Goal: Task Accomplishment & Management: Complete application form

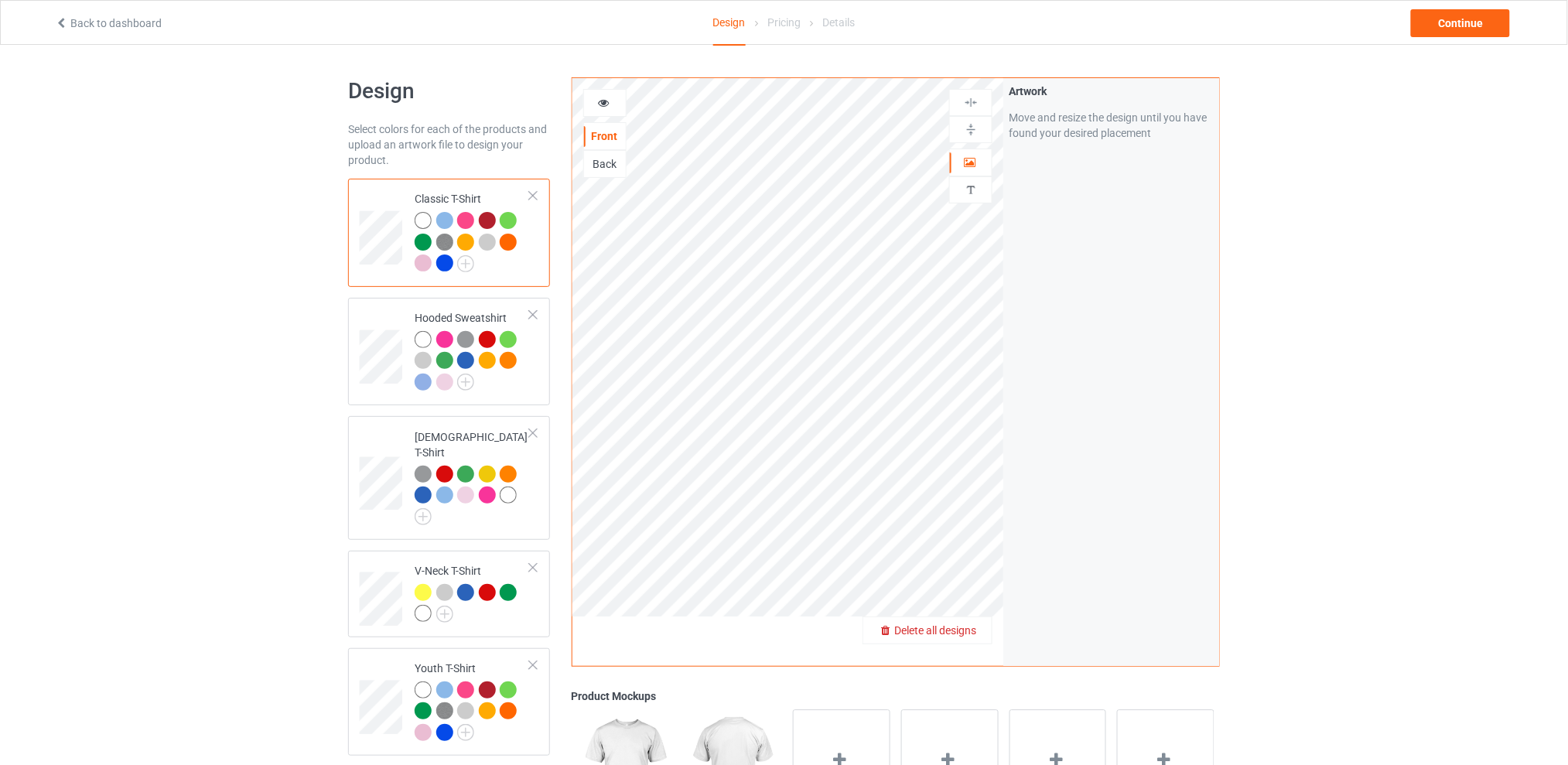
click at [967, 629] on span "Delete all designs" at bounding box center [935, 630] width 82 height 12
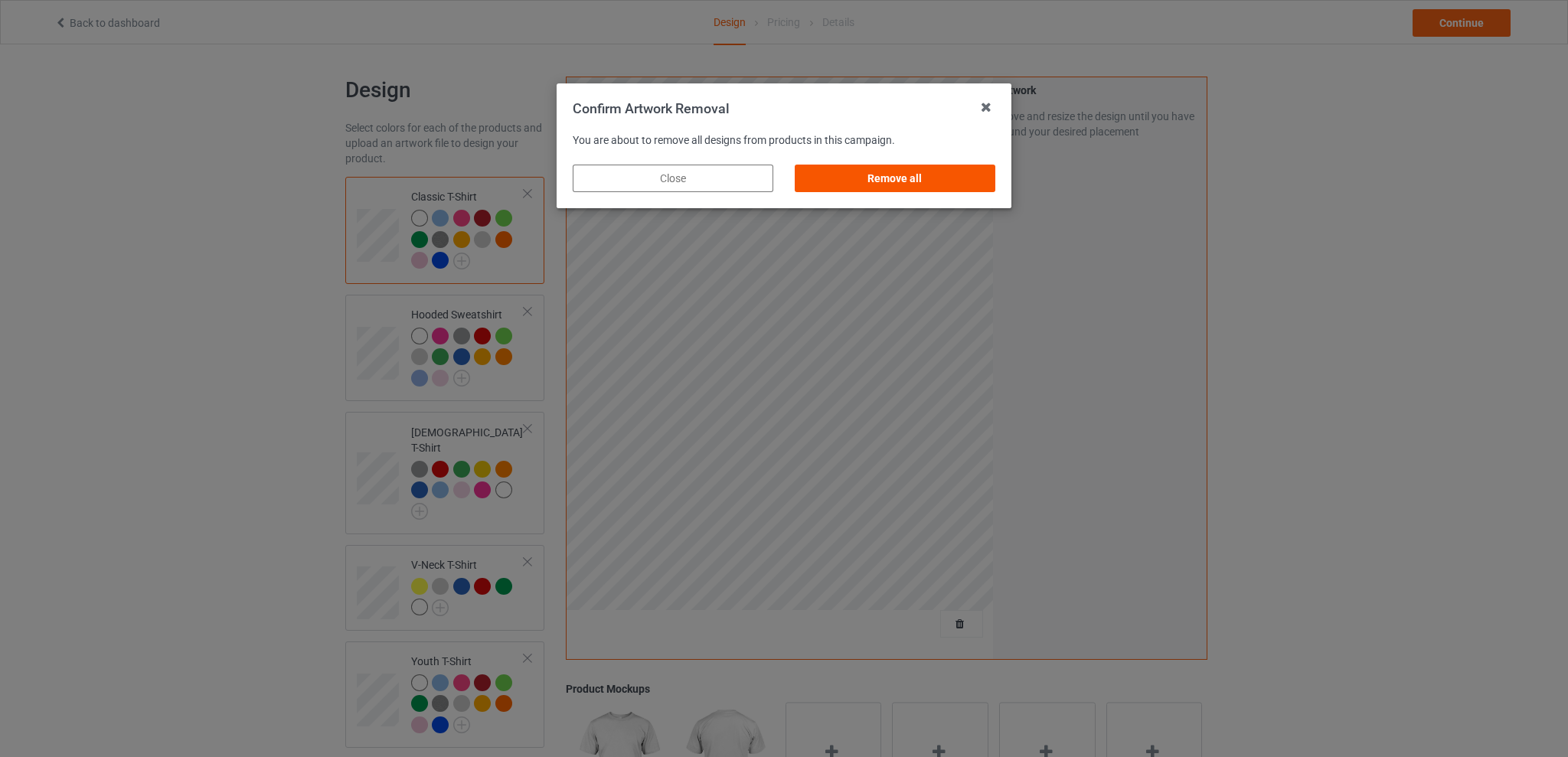
click at [911, 184] on div "Remove all" at bounding box center [894, 178] width 201 height 28
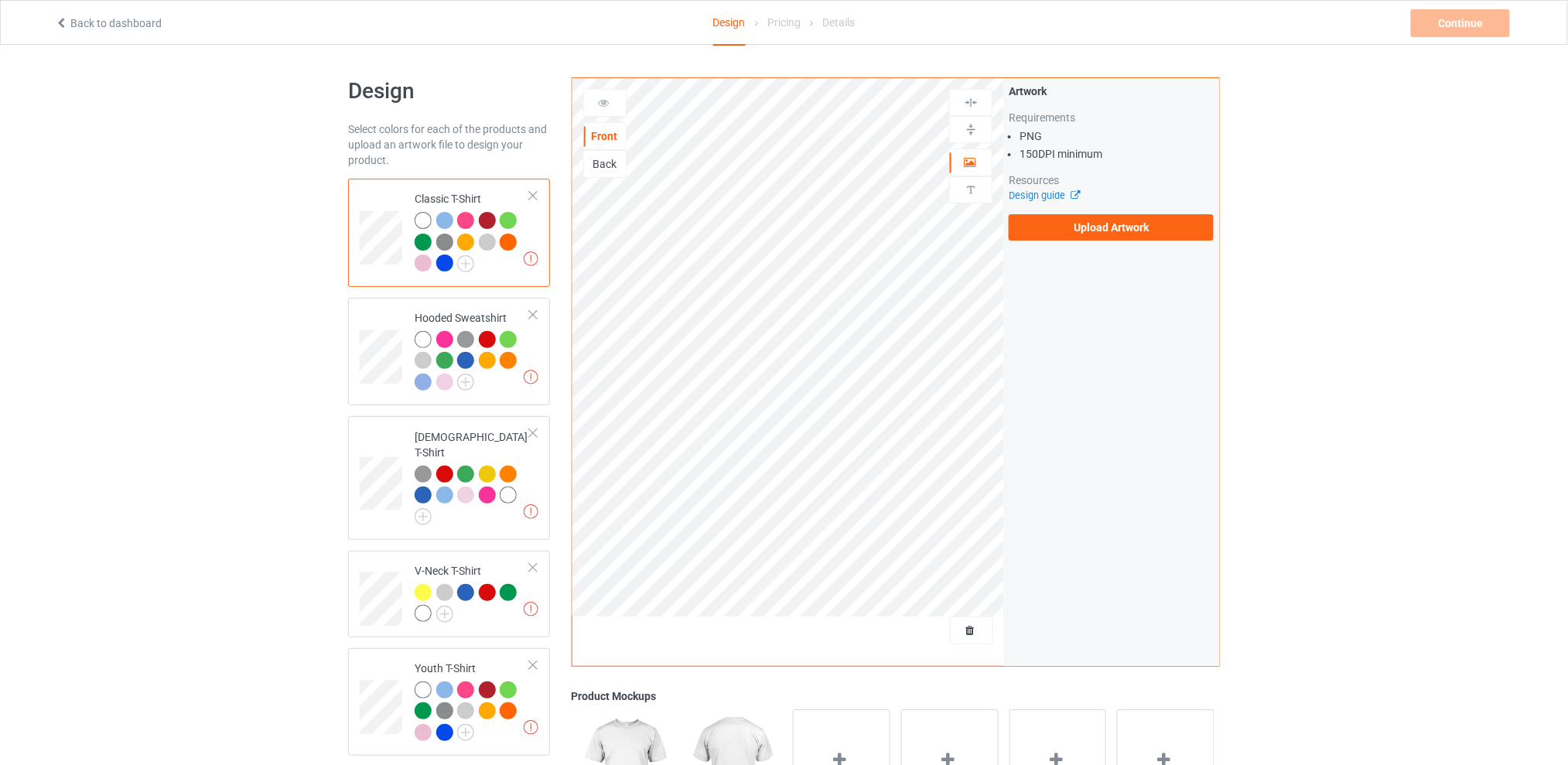
click at [606, 165] on div "Back" at bounding box center [604, 164] width 42 height 15
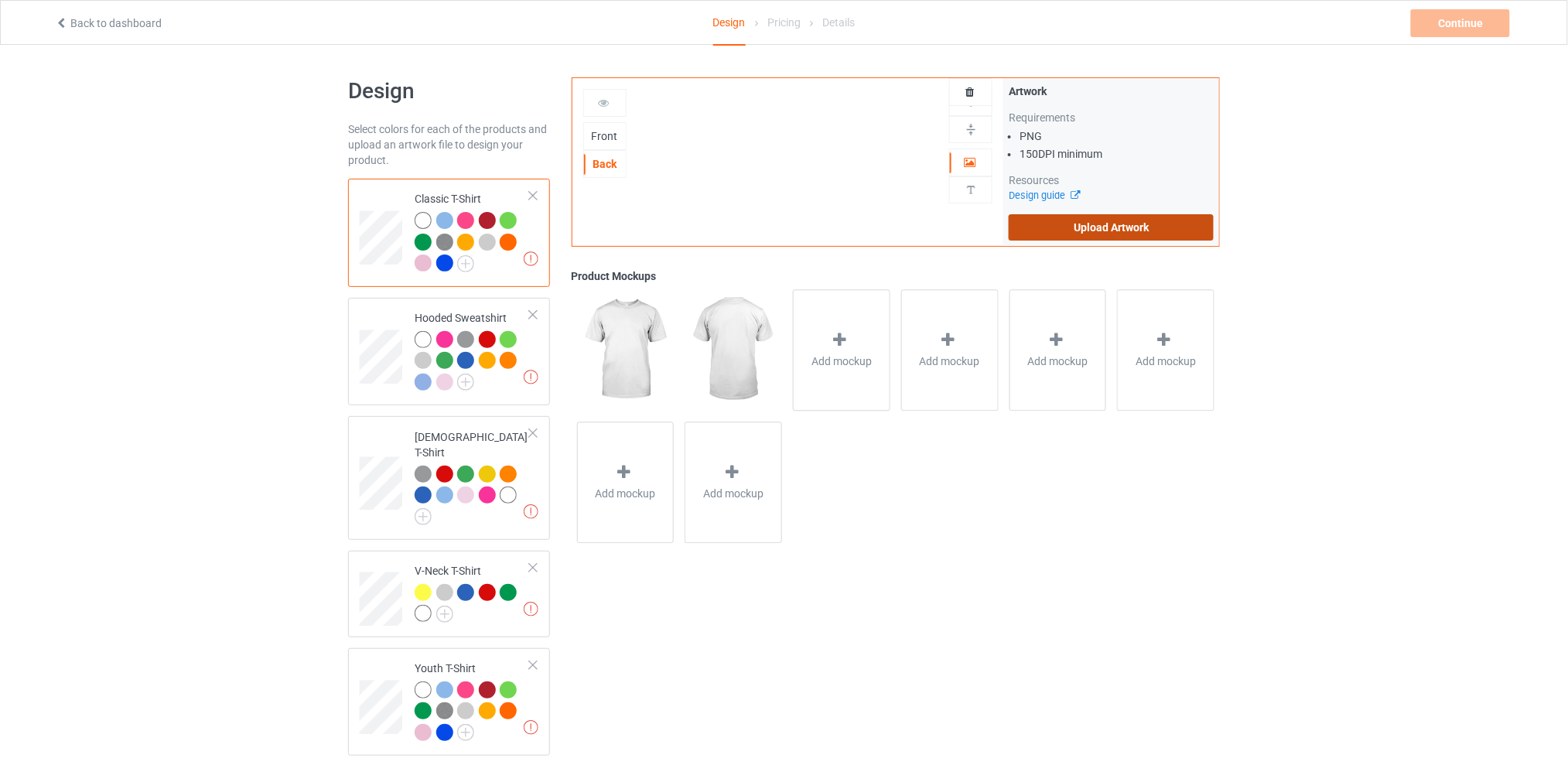
click at [1114, 218] on label "Upload Artwork" at bounding box center [1111, 227] width 205 height 26
click at [0, 0] on input "Upload Artwork" at bounding box center [0, 0] width 0 height 0
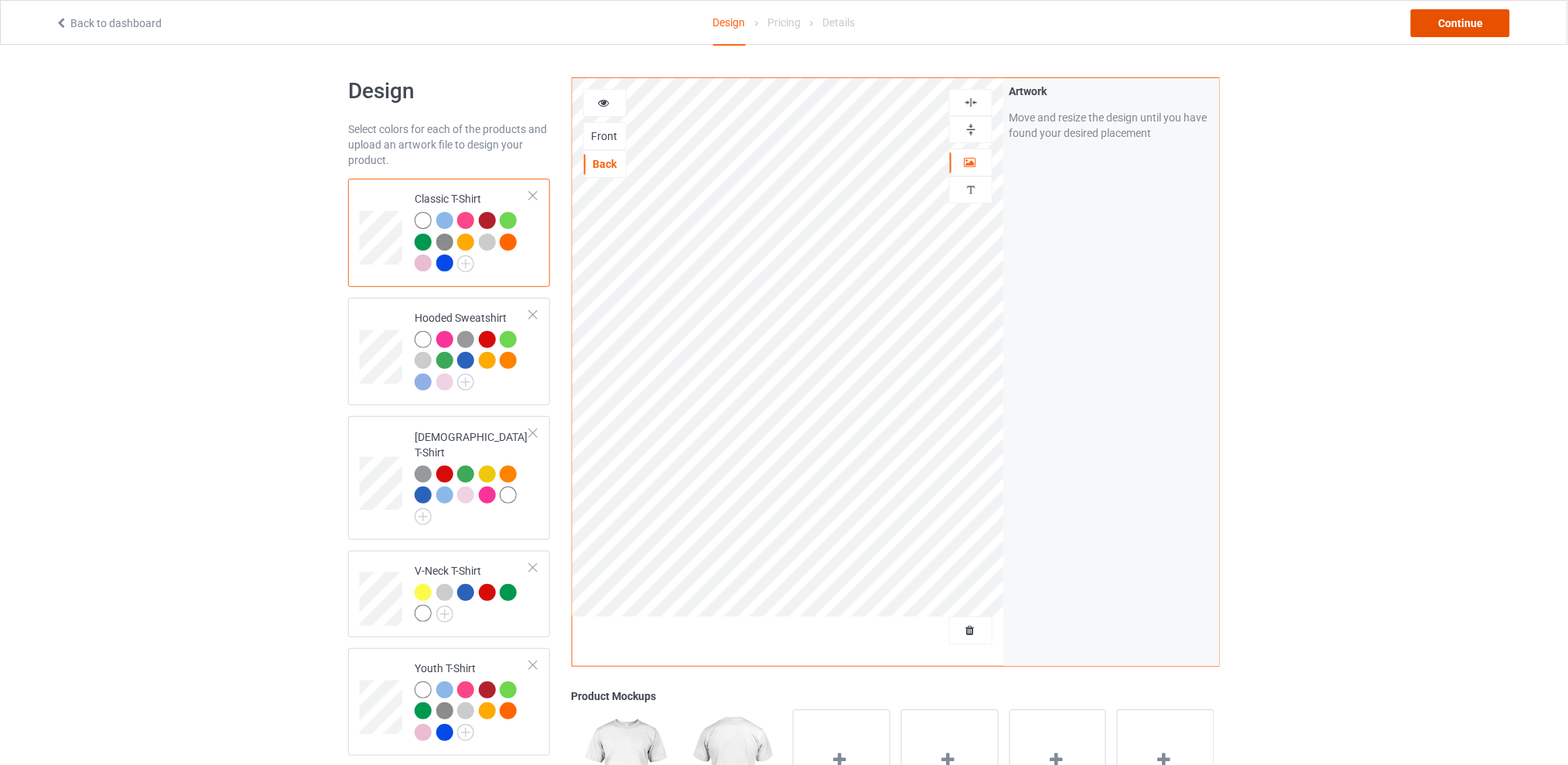
click at [1465, 21] on div "Continue" at bounding box center [1460, 23] width 99 height 28
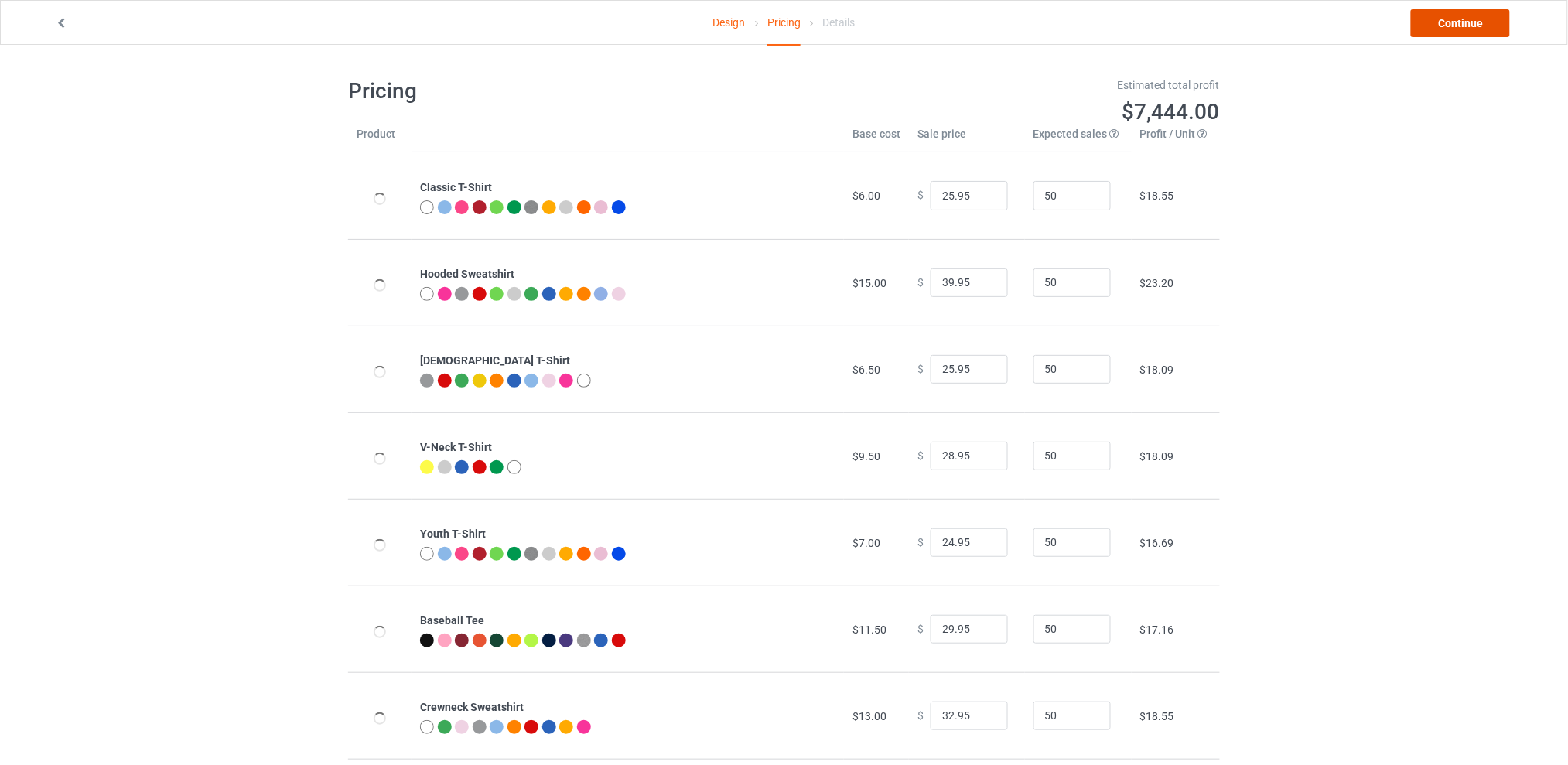
click at [1465, 21] on link "Continue" at bounding box center [1460, 23] width 99 height 28
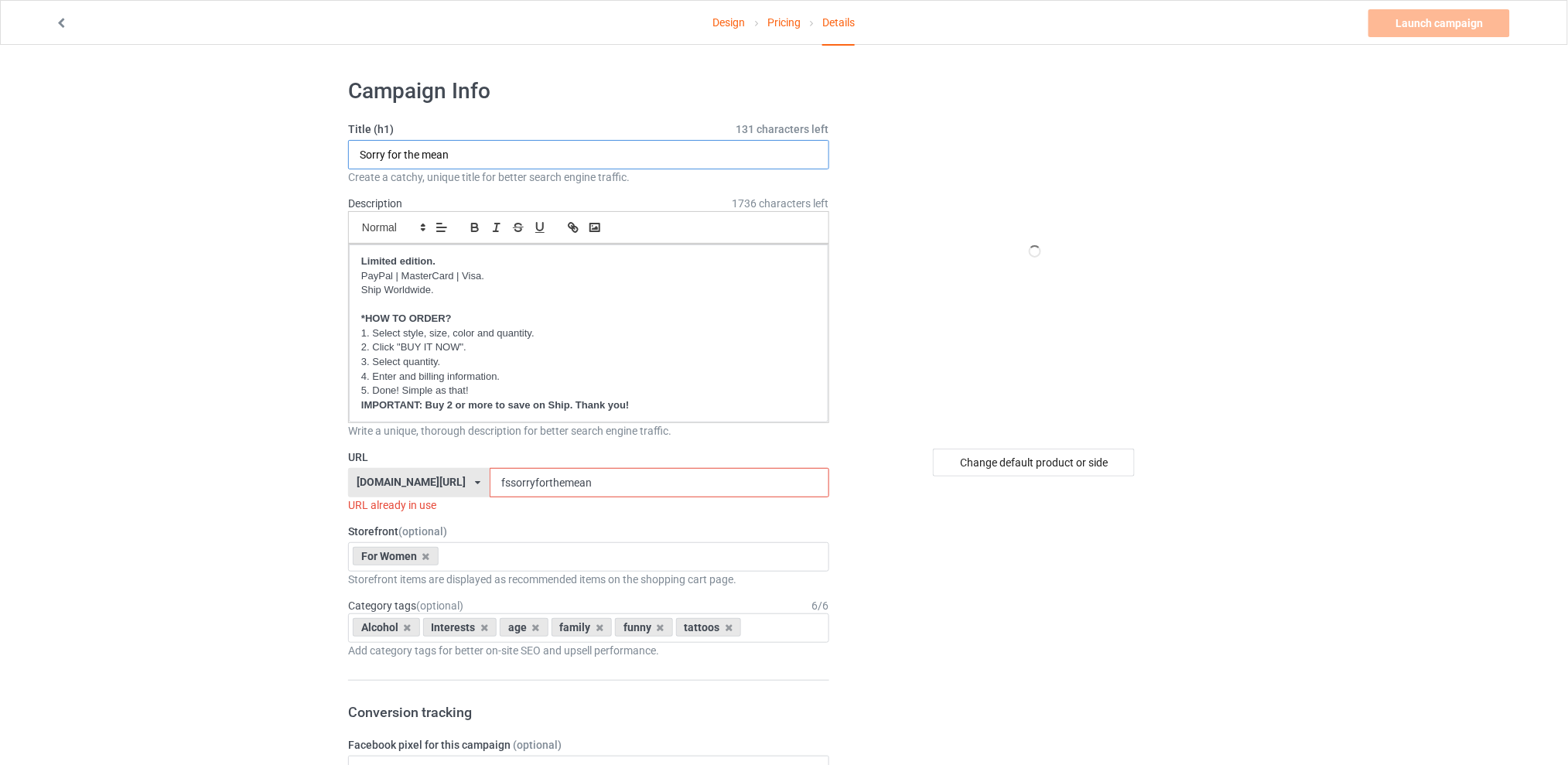
drag, startPoint x: 480, startPoint y: 156, endPoint x: 282, endPoint y: 156, distance: 198.0
click at [487, 153] on input "I avoid sh-t because my tetmper" at bounding box center [588, 155] width 481 height 29
click at [533, 148] on input "I avoid sh-t because my temper" at bounding box center [588, 155] width 481 height 29
type input "I avoid sh-t because my temper"
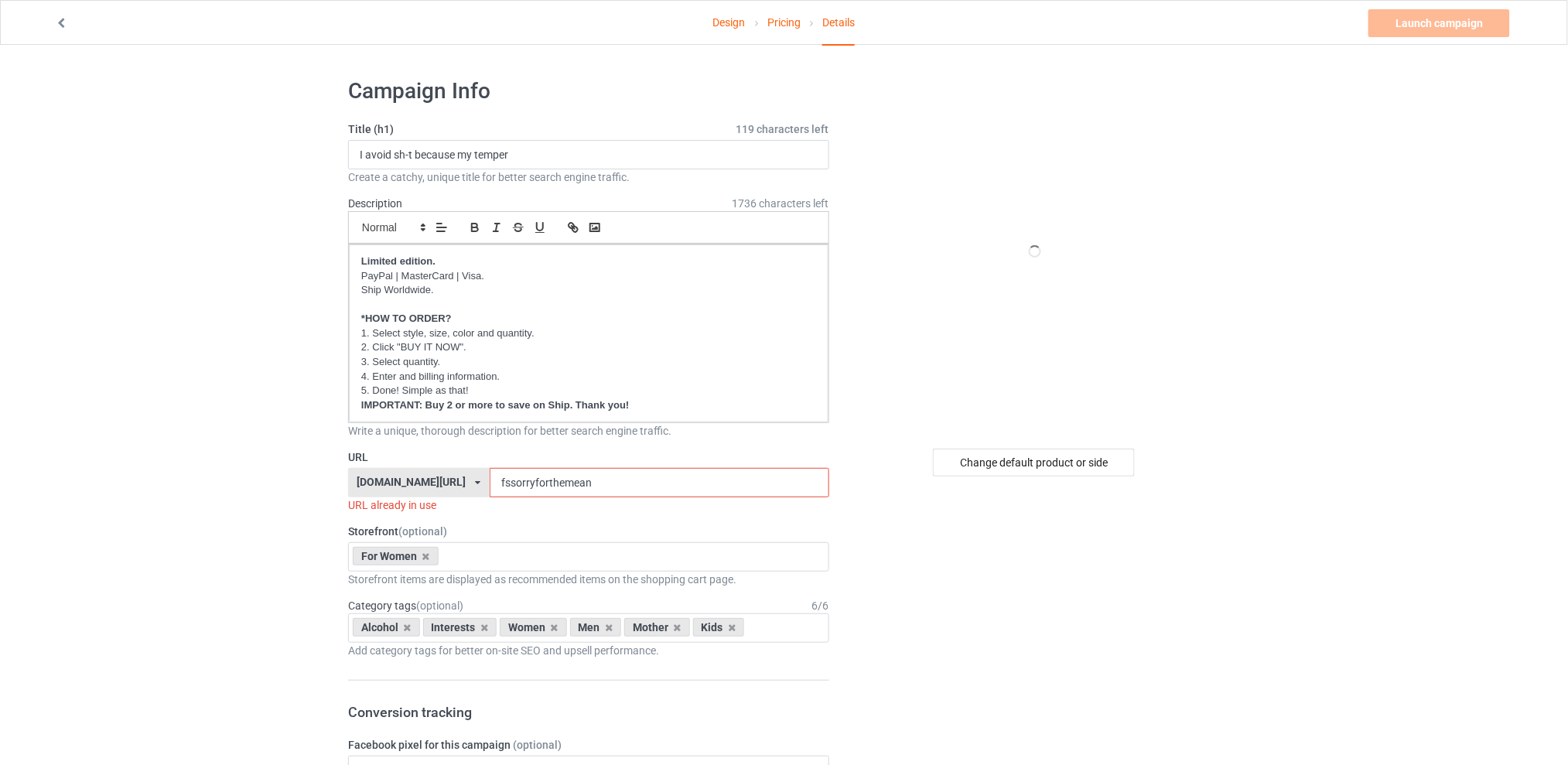
drag, startPoint x: 620, startPoint y: 481, endPoint x: 507, endPoint y: 481, distance: 113.0
click at [507, 481] on input "fssorryforthemean" at bounding box center [659, 482] width 339 height 29
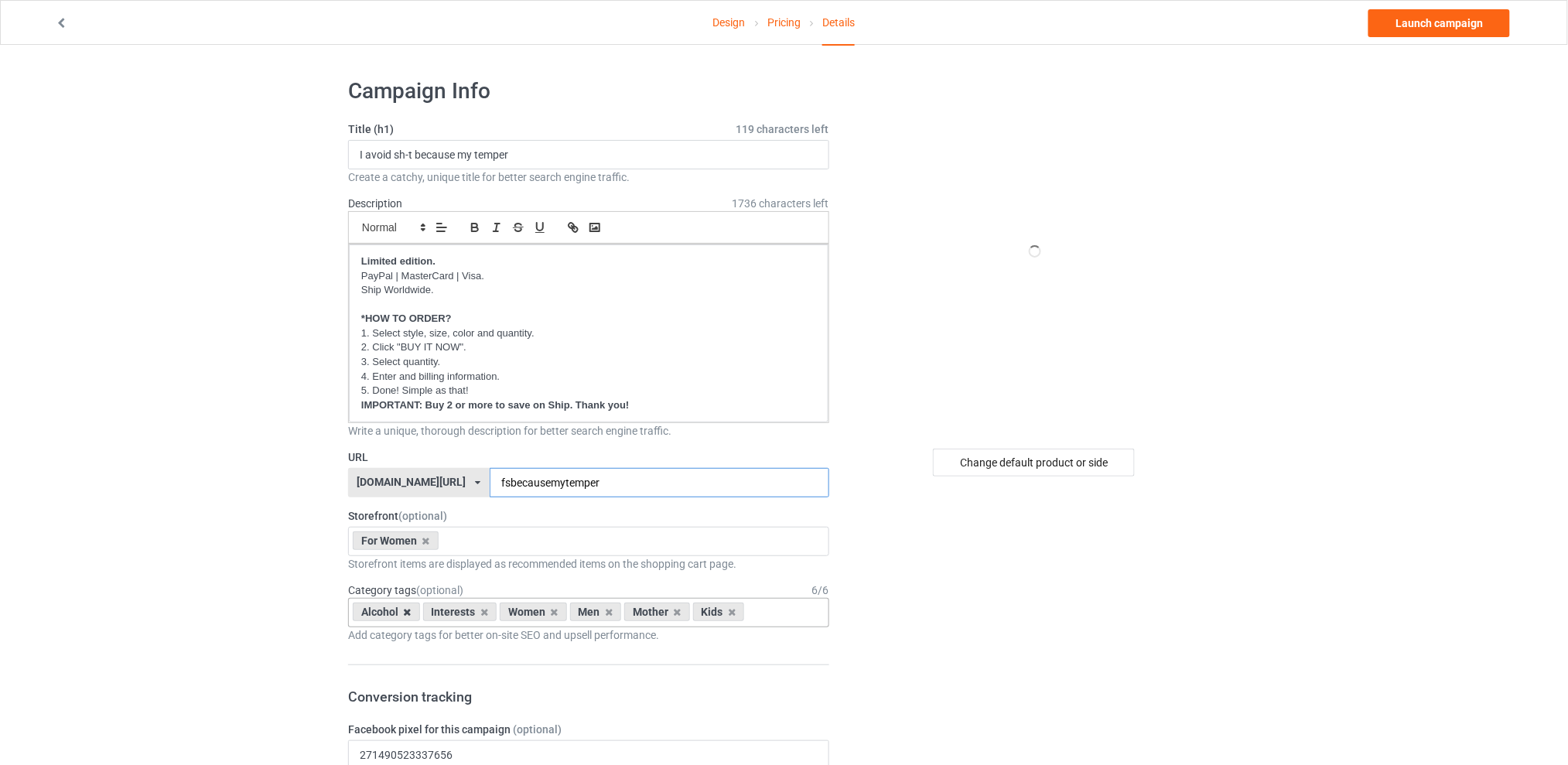
type input "fsbecausemytemper"
click at [410, 612] on icon at bounding box center [407, 612] width 8 height 10
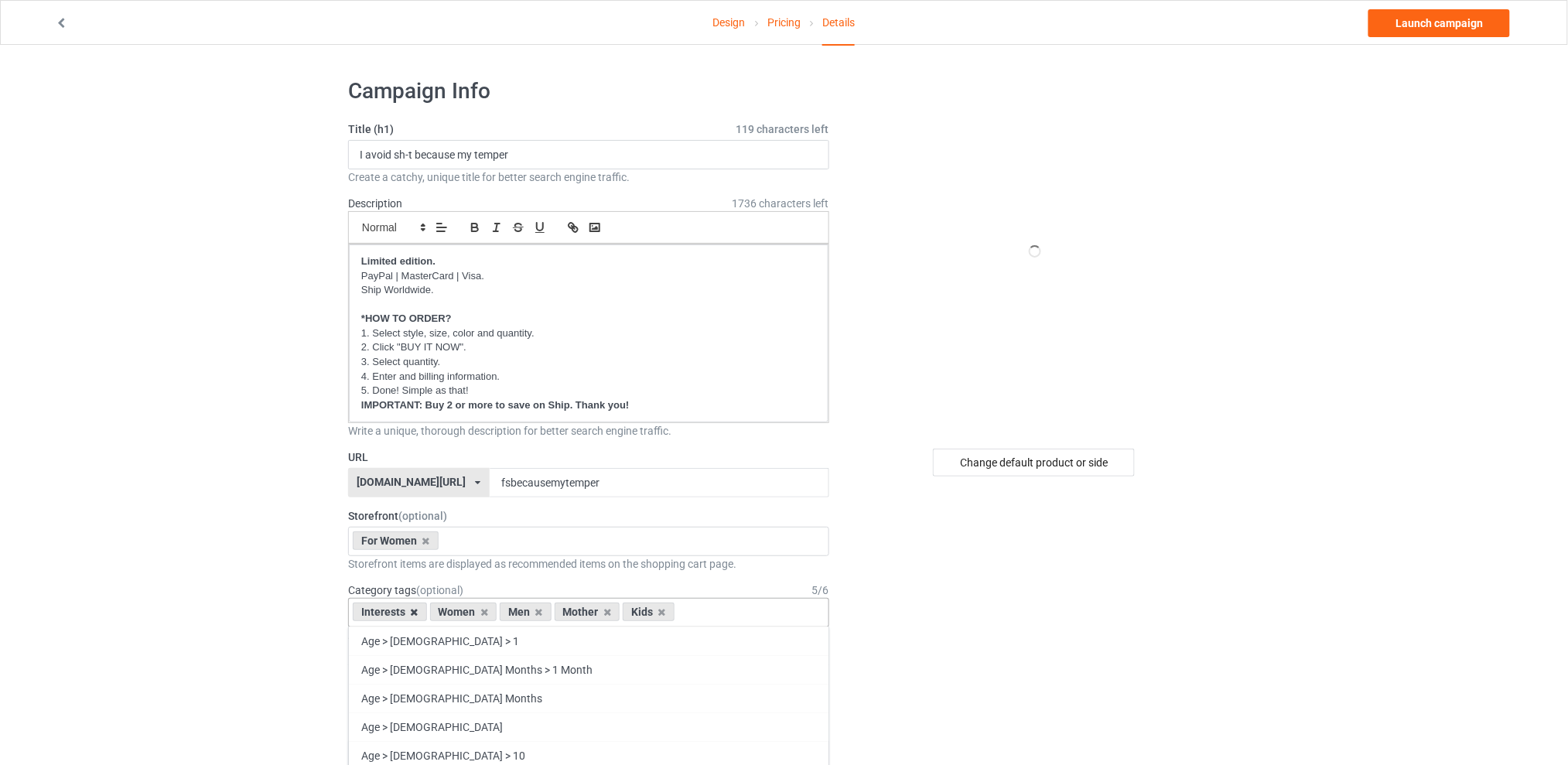
click at [410, 608] on icon at bounding box center [414, 612] width 8 height 10
click at [461, 611] on icon at bounding box center [462, 612] width 8 height 10
click at [475, 613] on icon at bounding box center [475, 612] width 8 height 10
click at [463, 611] on icon at bounding box center [462, 612] width 8 height 10
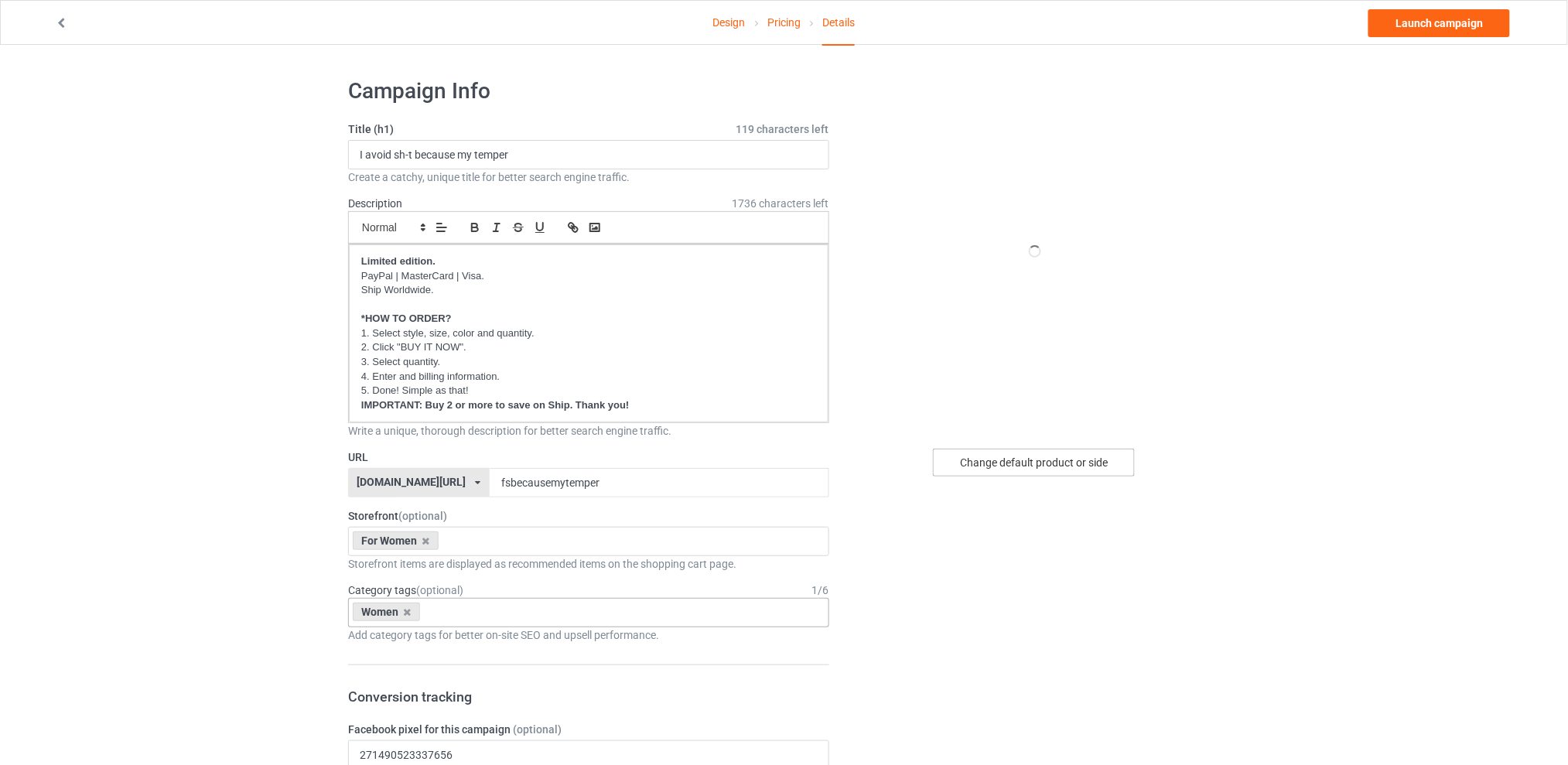
click at [1040, 464] on div "Change default product or side" at bounding box center [1034, 462] width 202 height 28
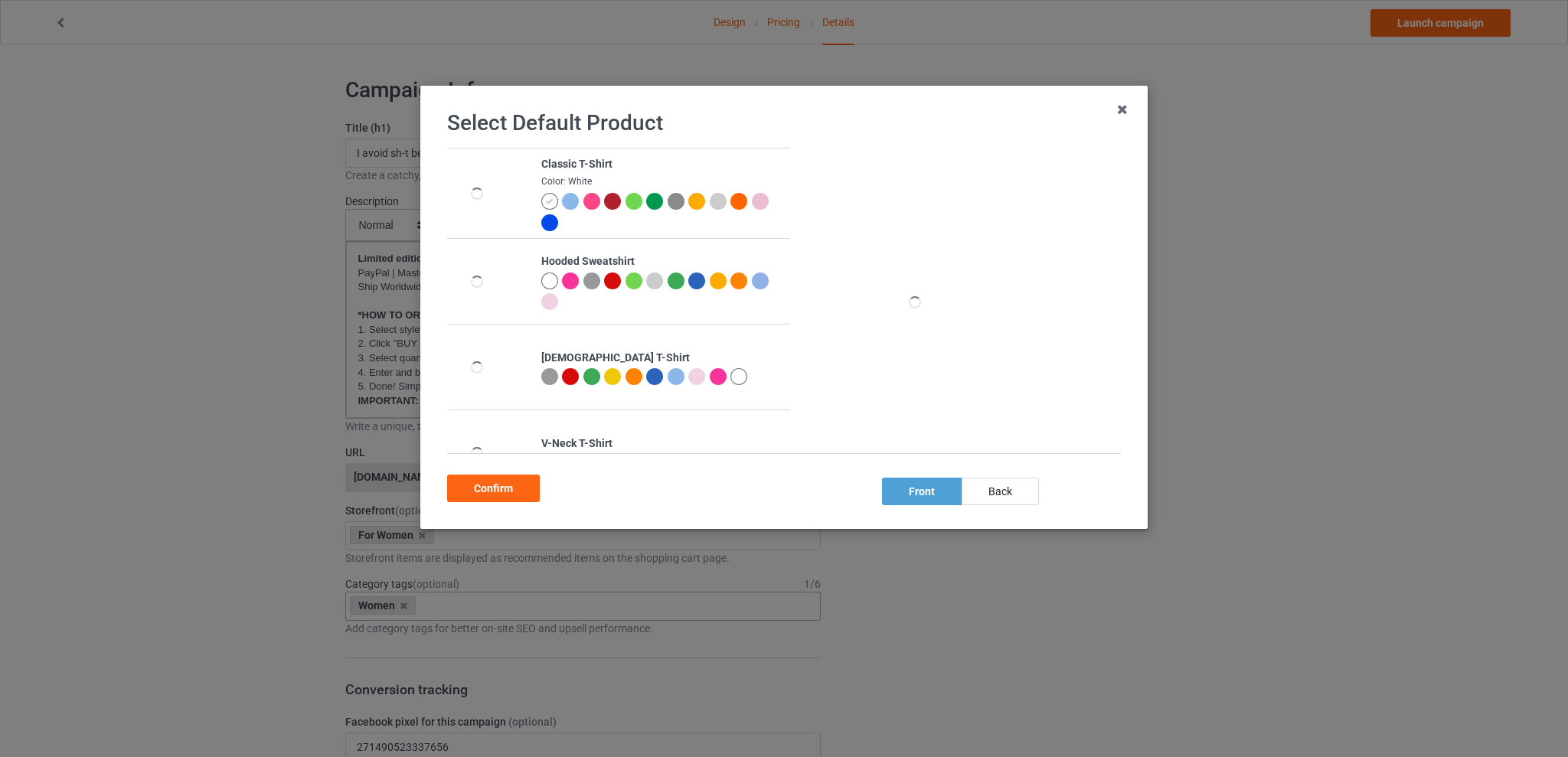
click at [668, 376] on div at bounding box center [676, 376] width 17 height 17
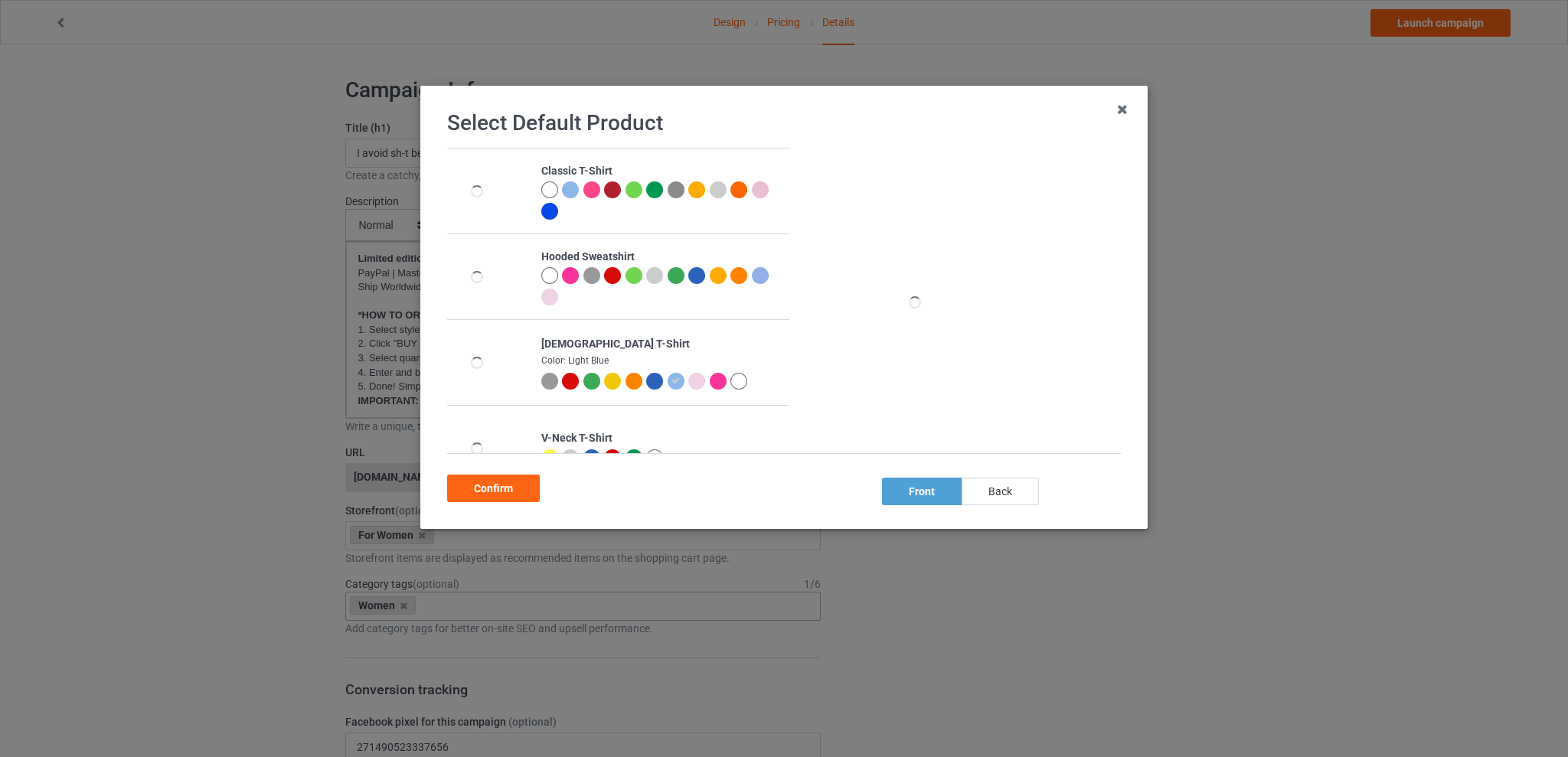
click at [1012, 490] on div "back" at bounding box center [999, 491] width 77 height 28
click at [495, 487] on div "Confirm" at bounding box center [492, 488] width 92 height 28
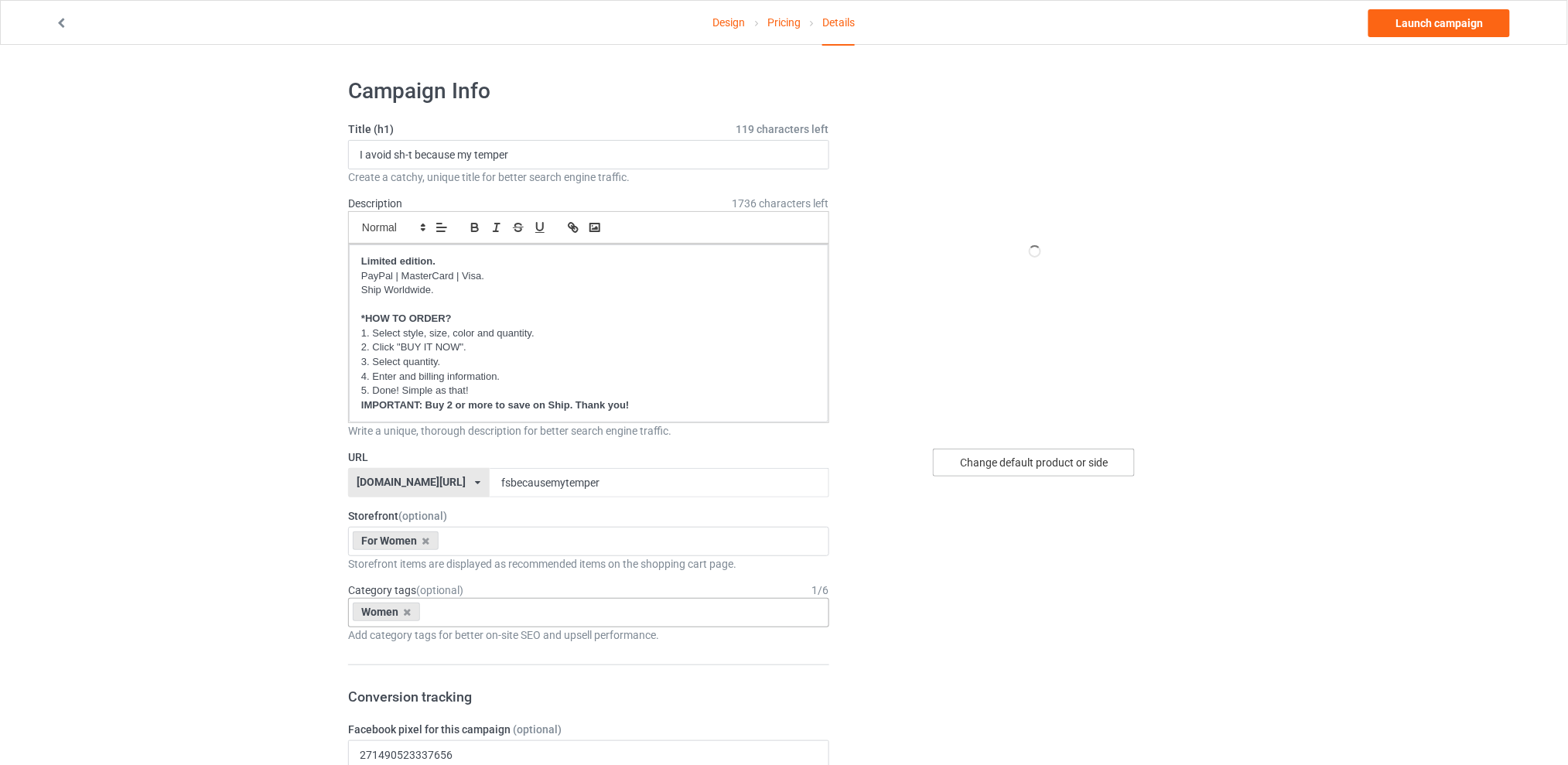
click at [1061, 456] on div "Change default product or side" at bounding box center [1034, 462] width 202 height 28
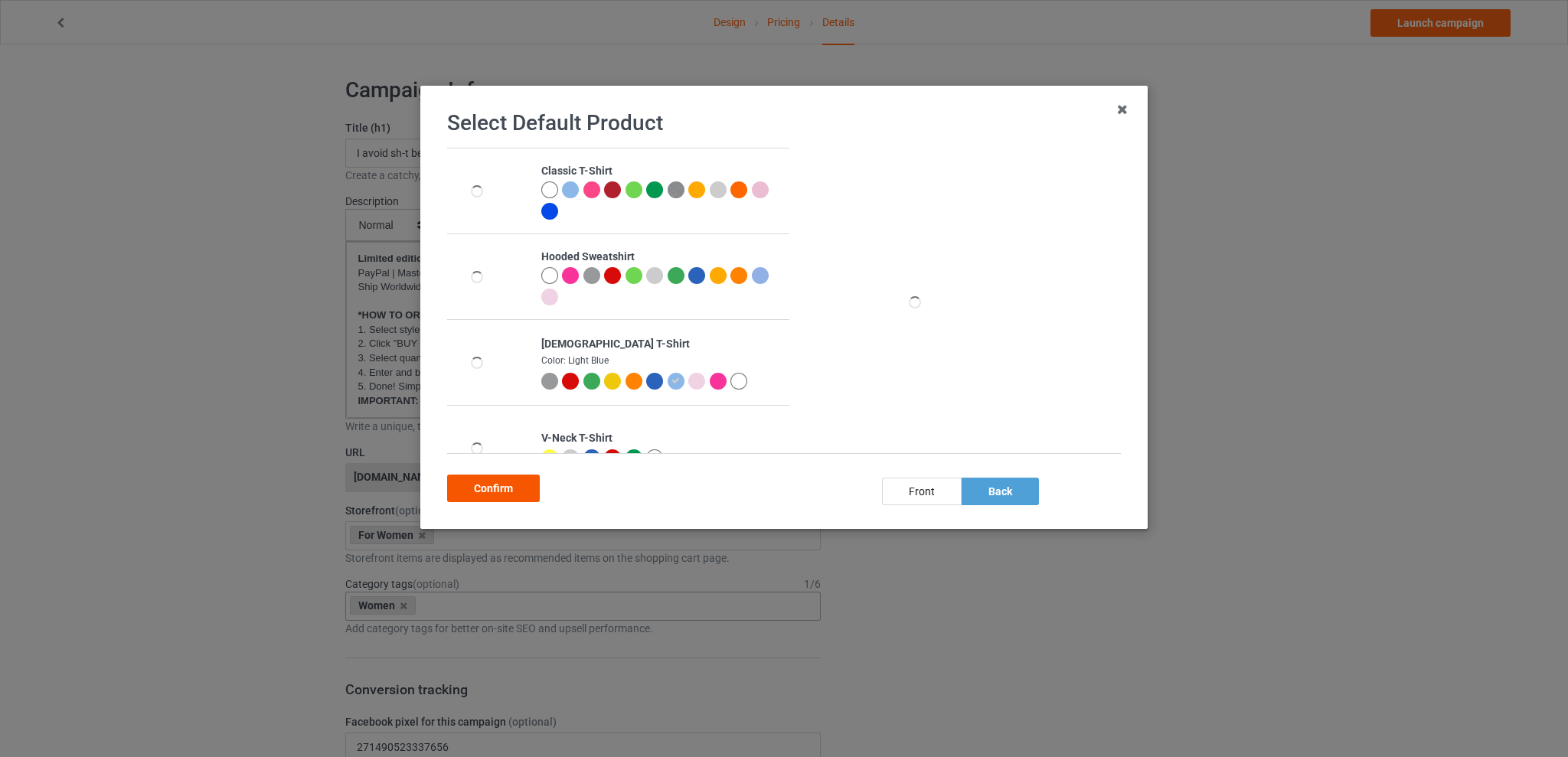
click at [502, 490] on div "Confirm" at bounding box center [492, 488] width 92 height 28
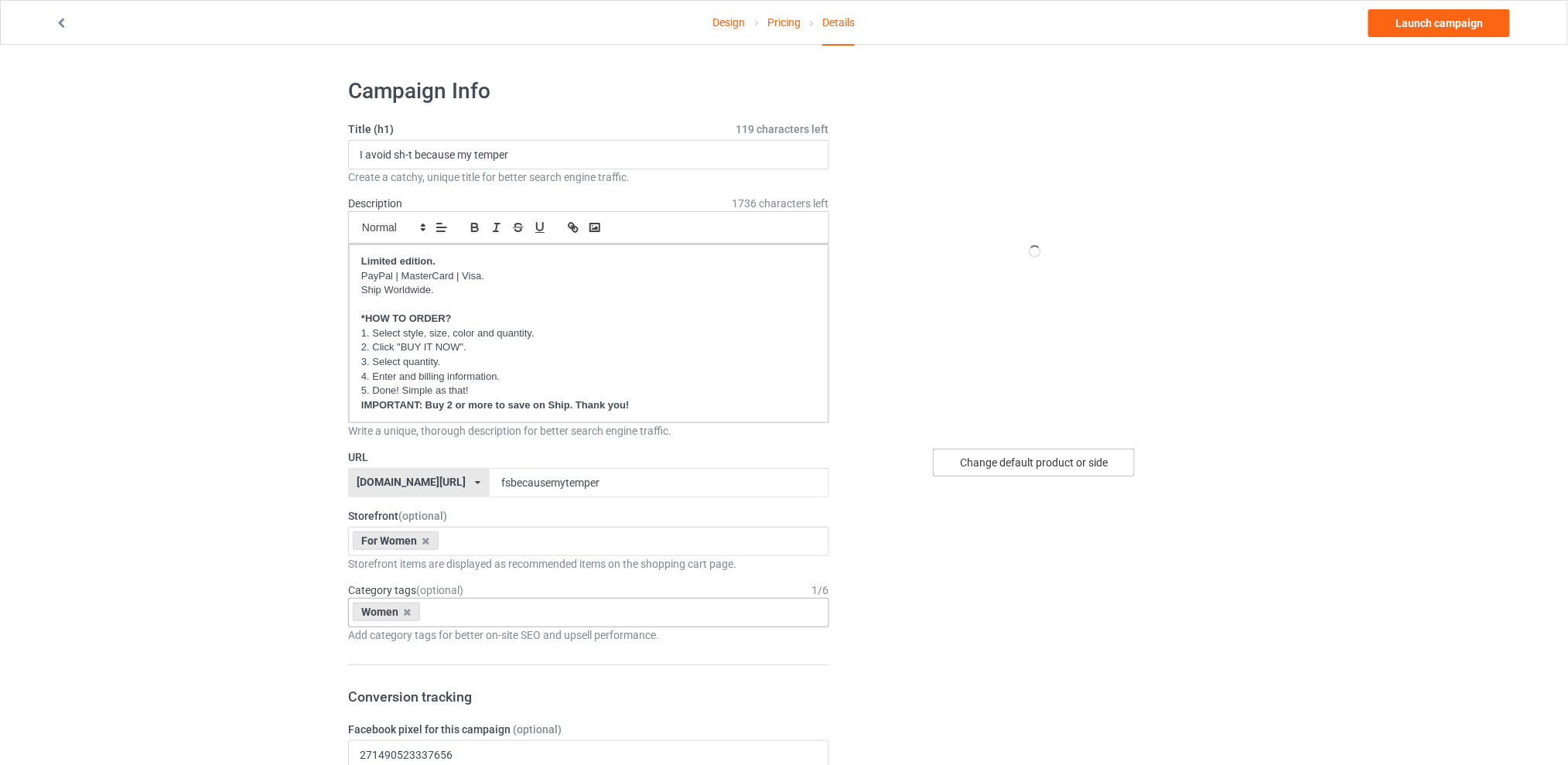
click at [1093, 462] on div "Change default product or side" at bounding box center [1034, 462] width 202 height 28
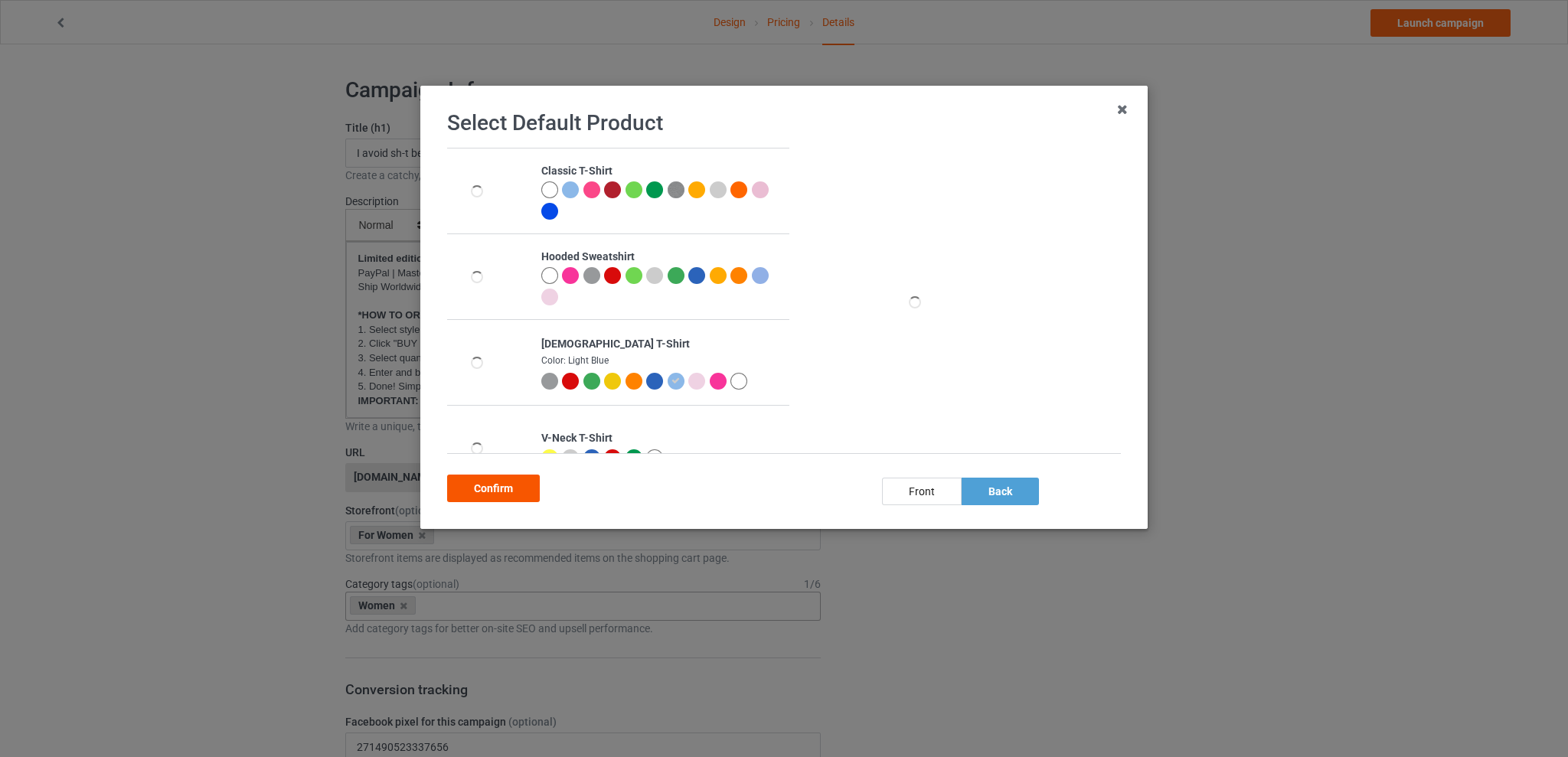
click at [486, 488] on div "Confirm" at bounding box center [492, 488] width 92 height 28
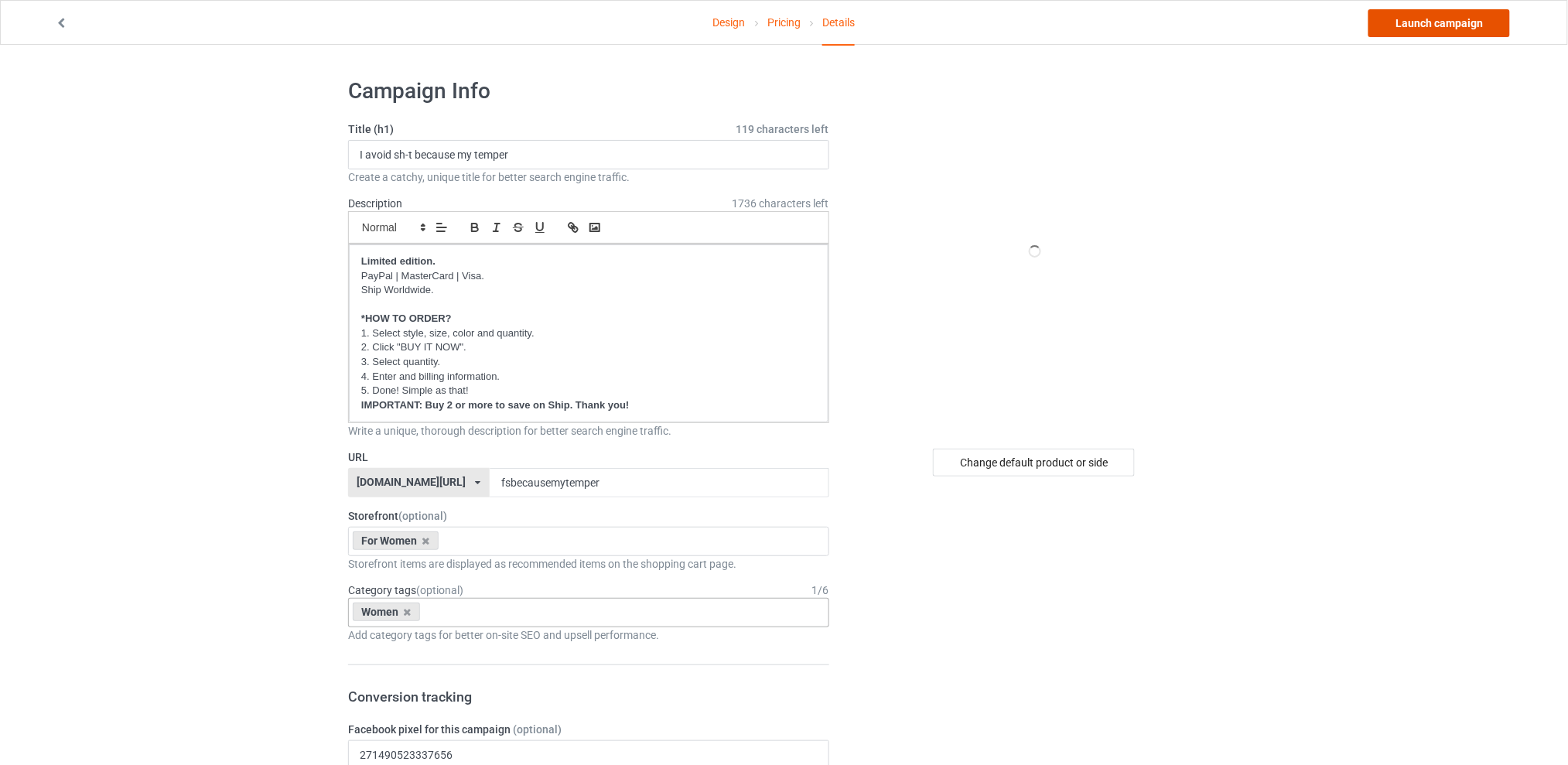
click at [1422, 12] on link "Launch campaign" at bounding box center [1439, 23] width 142 height 28
